Goal: Navigation & Orientation: Find specific page/section

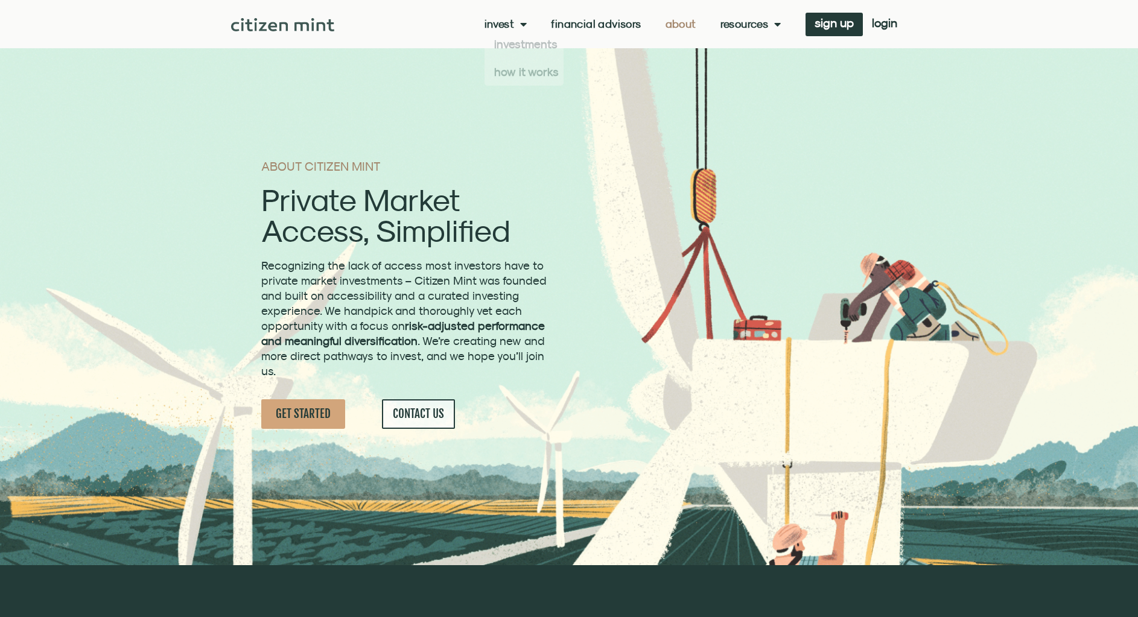
click at [587, 21] on link "Financial Advisors" at bounding box center [596, 24] width 90 height 12
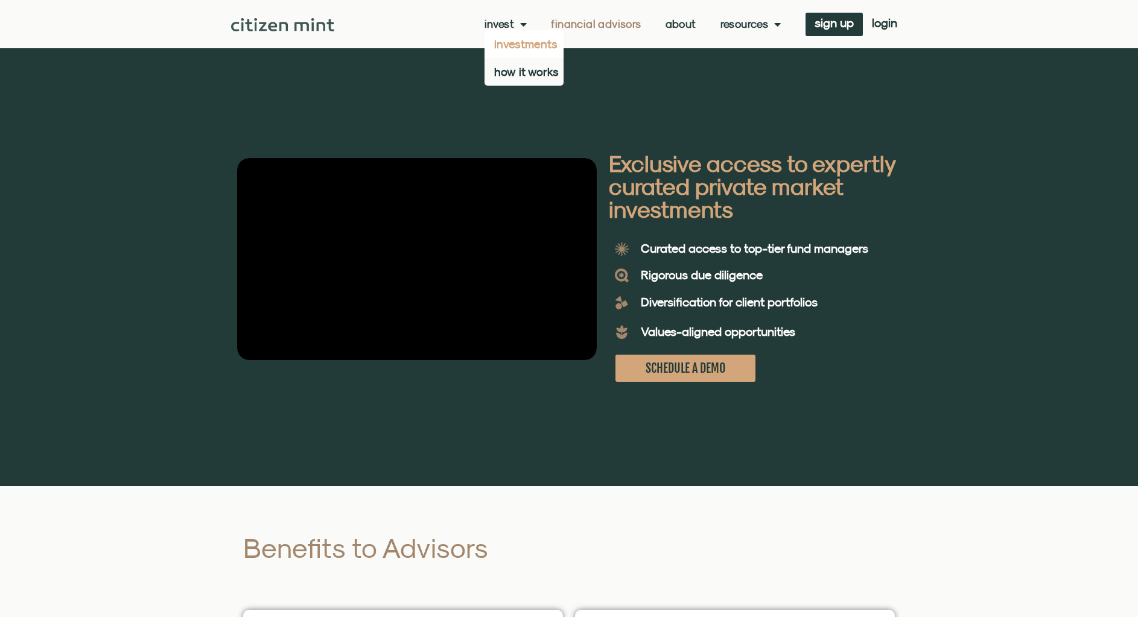
click at [521, 43] on link "investments" at bounding box center [523, 44] width 79 height 28
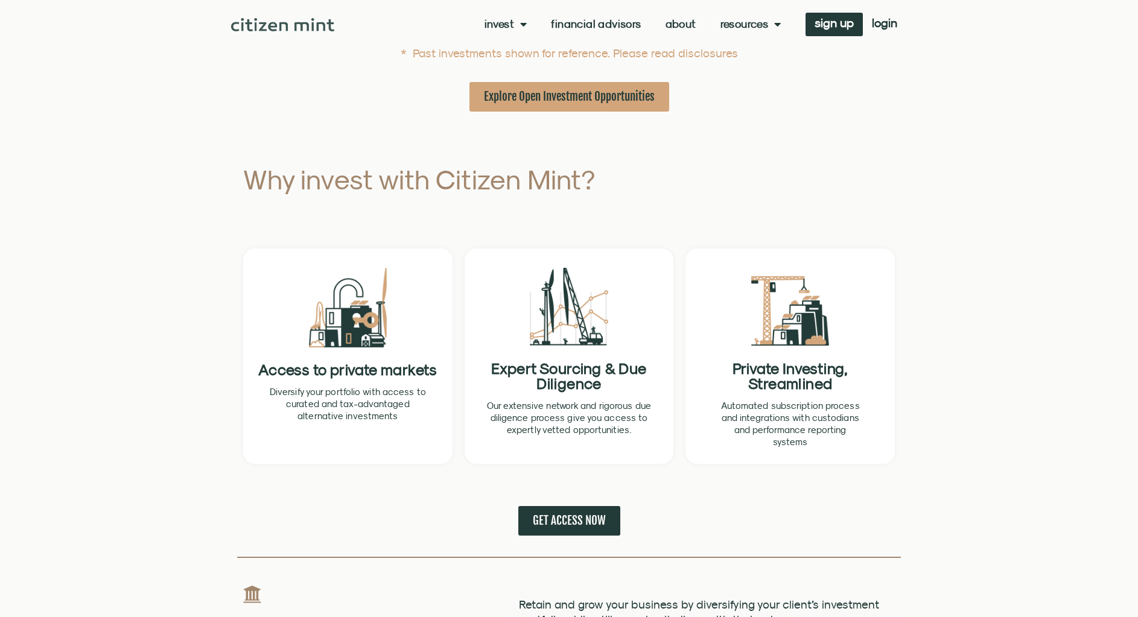
scroll to position [483, 0]
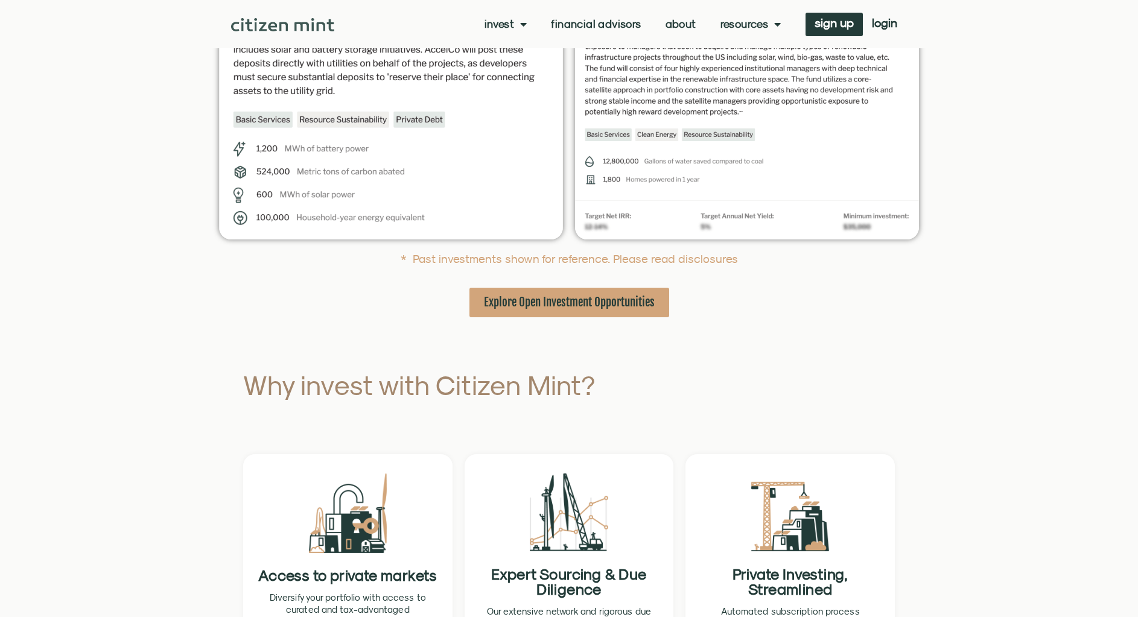
click at [685, 24] on link "About" at bounding box center [680, 24] width 31 height 12
